Goal: Information Seeking & Learning: Learn about a topic

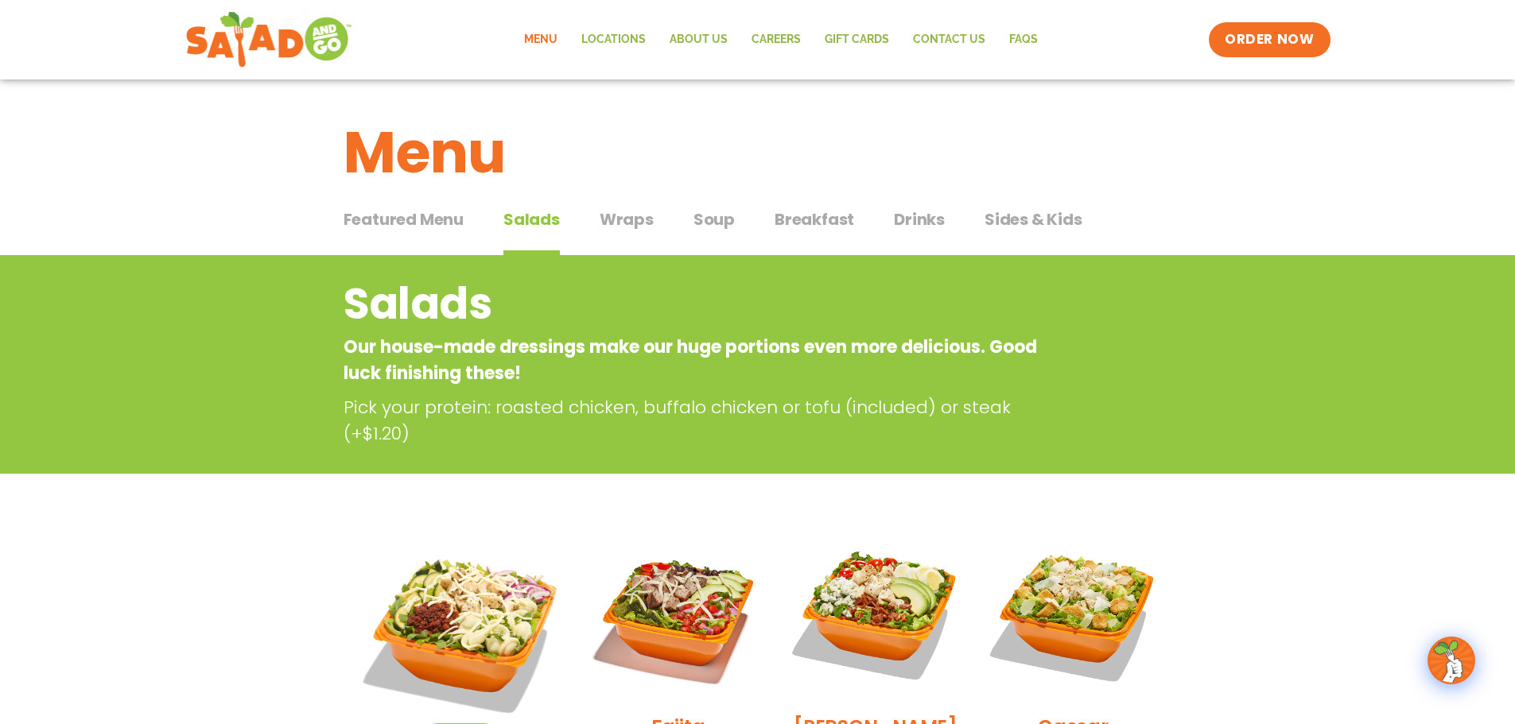
click at [675, 281] on h2 "Salads" at bounding box center [693, 304] width 701 height 64
click at [616, 216] on span "Wraps" at bounding box center [627, 220] width 54 height 24
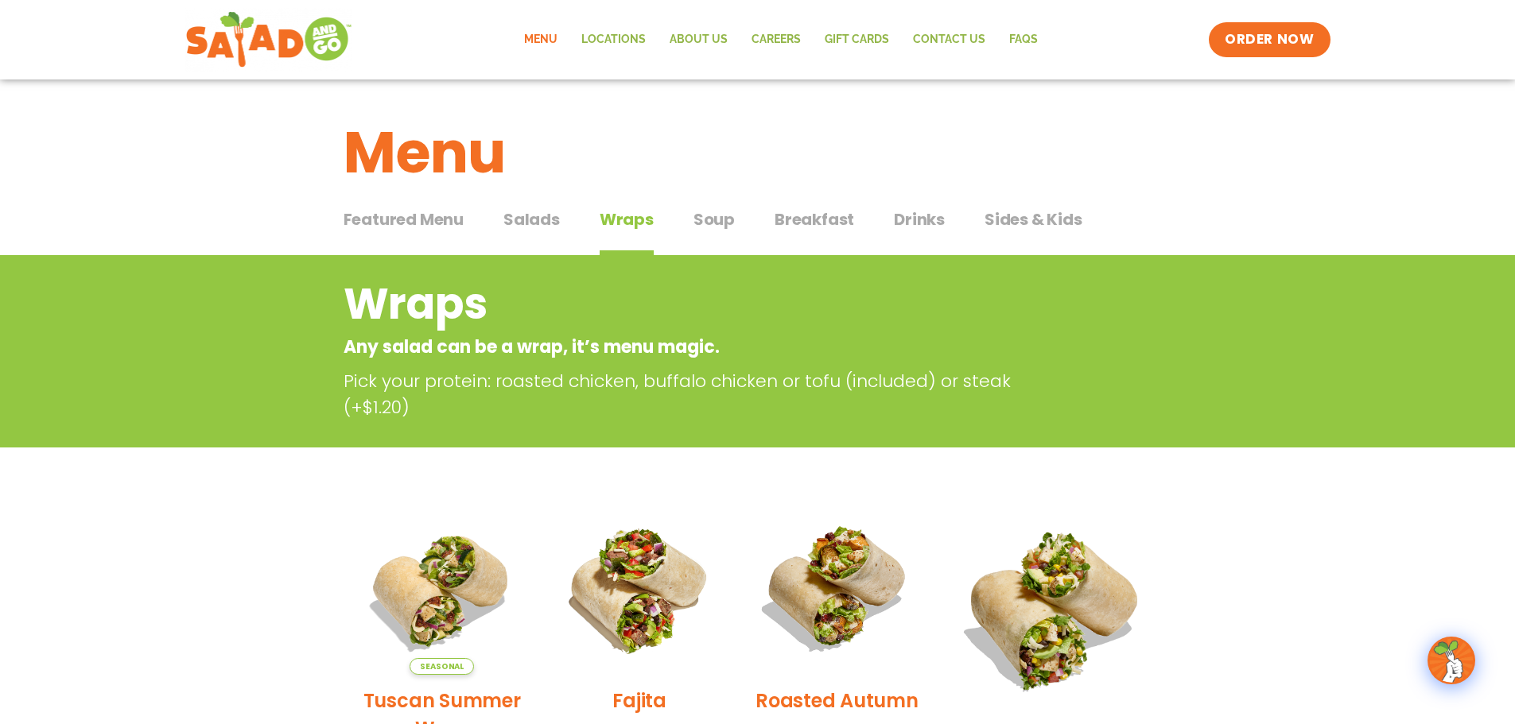
click at [722, 222] on span "Soup" at bounding box center [713, 220] width 41 height 24
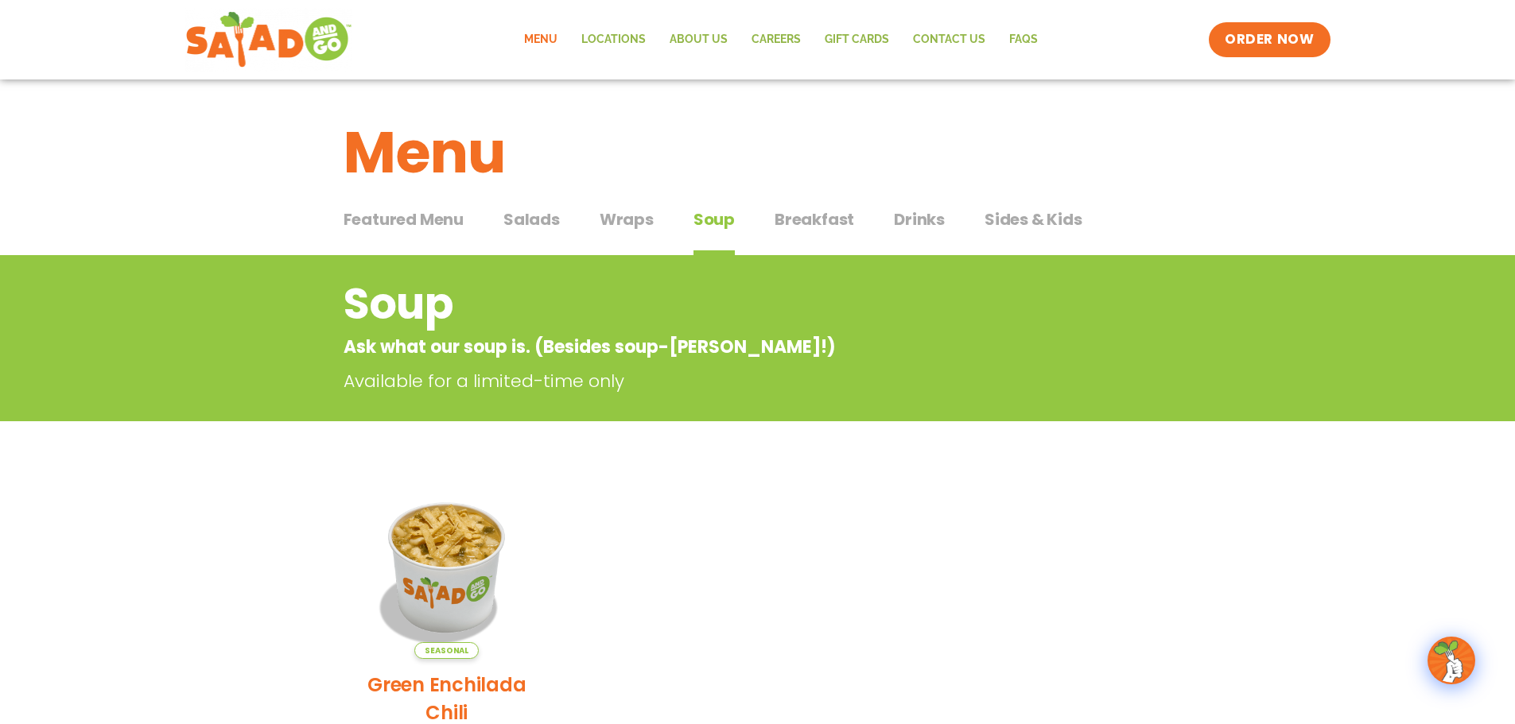
click at [396, 213] on span "Featured Menu" at bounding box center [403, 220] width 120 height 24
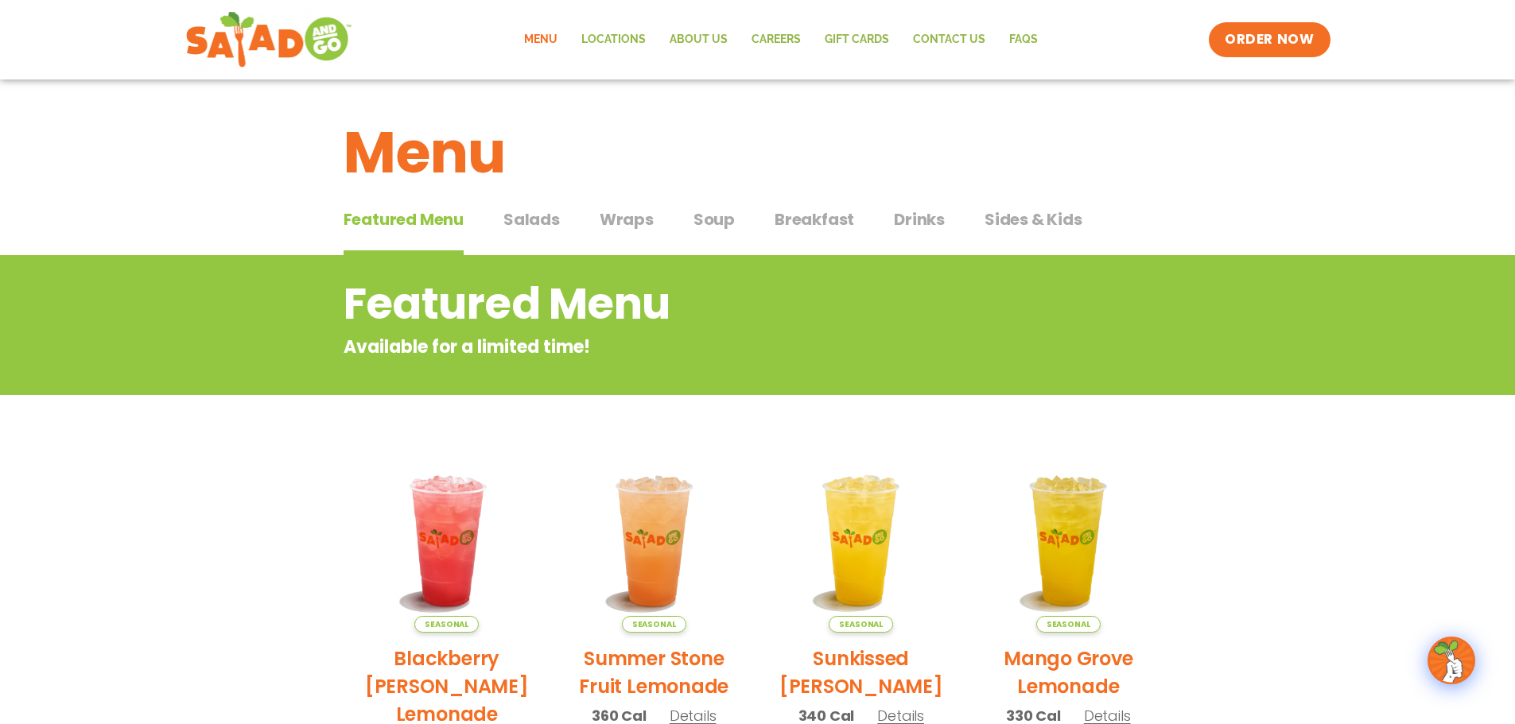
click at [544, 213] on span "Salads" at bounding box center [531, 220] width 56 height 24
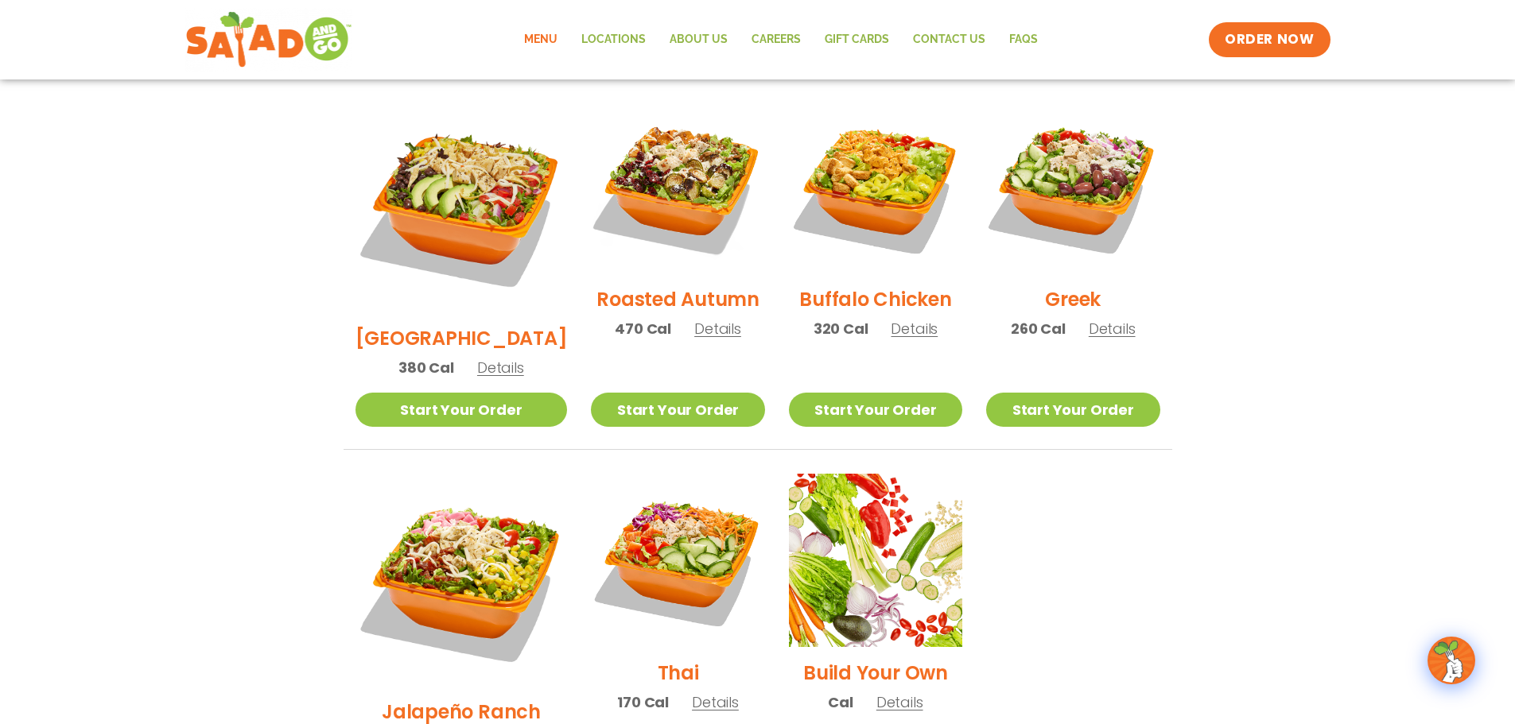
scroll to position [875, 0]
